Goal: Task Accomplishment & Management: Complete application form

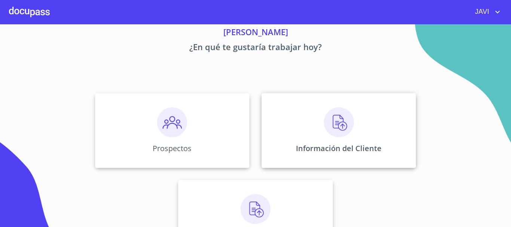
scroll to position [62, 0]
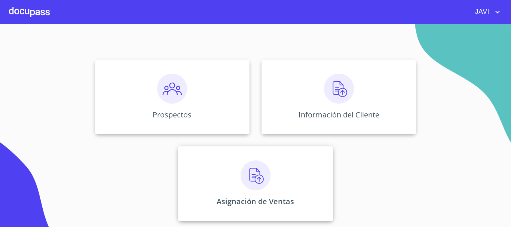
click at [252, 174] on img at bounding box center [255, 175] width 30 height 30
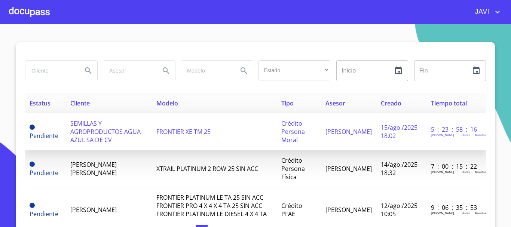
click at [104, 131] on span "SEMILLAS Y AGROPRODUCTOS AGUA AZUL SA DE CV" at bounding box center [105, 131] width 70 height 25
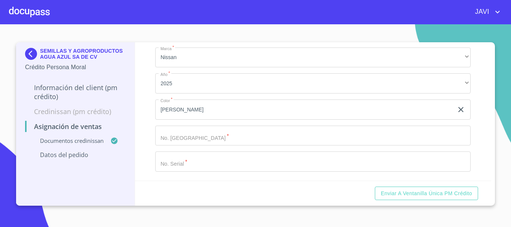
scroll to position [374, 0]
click at [190, 120] on input "Marca   *" at bounding box center [304, 109] width 298 height 20
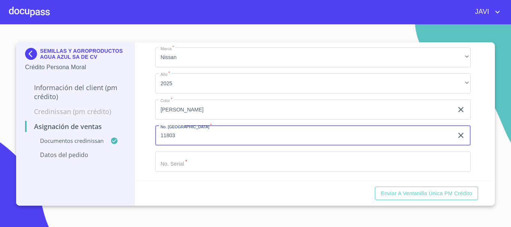
scroll to position [389, 0]
type input "11803"
click at [185, 120] on input "Marca   *" at bounding box center [304, 109] width 298 height 20
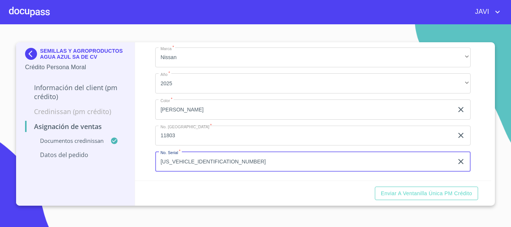
scroll to position [240, 0]
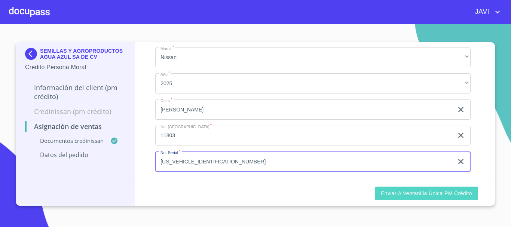
type input "[US_VEHICLE_IDENTIFICATION_NUMBER]"
click at [430, 191] on span "Enviar a Ventanilla única PM crédito" at bounding box center [426, 193] width 91 height 9
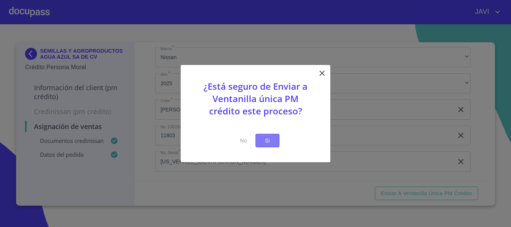
click at [267, 142] on span "Si" at bounding box center [267, 140] width 12 height 9
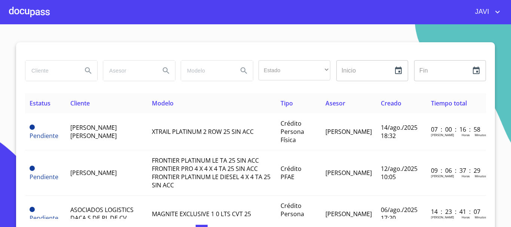
click at [34, 13] on div at bounding box center [29, 12] width 41 height 24
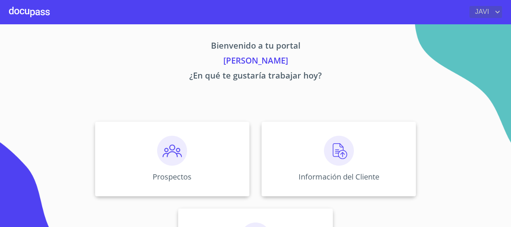
click at [494, 11] on icon "account of current user" at bounding box center [497, 11] width 9 height 9
click at [487, 17] on li "Salir" at bounding box center [490, 15] width 24 height 13
